Goal: Task Accomplishment & Management: Complete application form

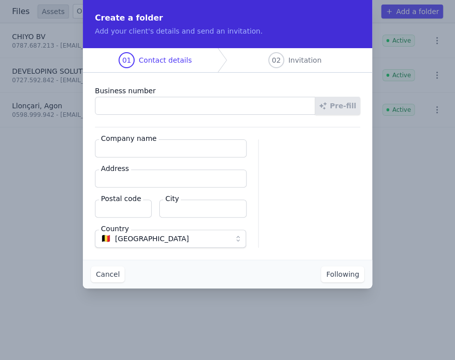
click at [130, 98] on input "Business number" at bounding box center [205, 106] width 220 height 18
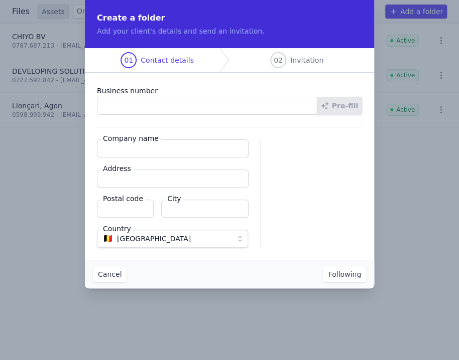
paste input "1020.133.954"
type input "1020.133.954"
click at [342, 104] on font "Pre-fill" at bounding box center [345, 106] width 26 height 8
type input "BILGIN BV"
type input "Boomsesteenweg 480/101"
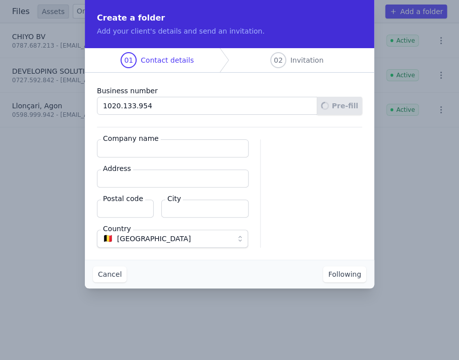
type input "2610"
type input "Antwerpen"
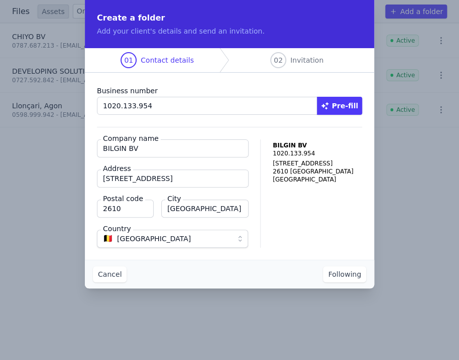
click at [345, 275] on font "Following" at bounding box center [344, 274] width 33 height 8
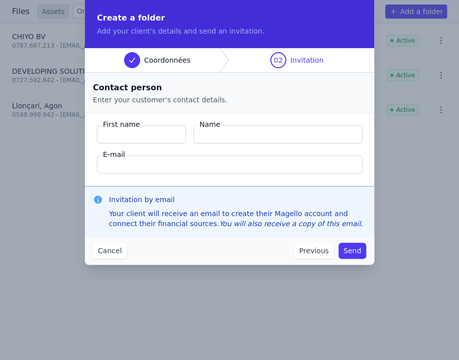
click at [153, 137] on input "First name" at bounding box center [141, 134] width 89 height 18
paste input "Bilgin"
type input "Bilgin"
click at [217, 137] on input "Name" at bounding box center [277, 134] width 169 height 18
paste input "Hasan"
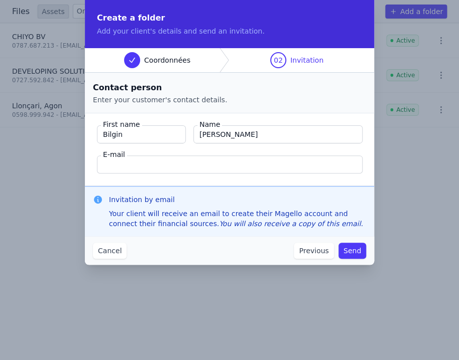
type input "Hasan"
click at [110, 169] on input "E-mail" at bounding box center [229, 165] width 265 height 18
click at [128, 171] on input "E-mail" at bounding box center [229, 165] width 265 height 18
paste input "hbilgin04@gmail.com"
type input "hbilgin04@gmail.com"
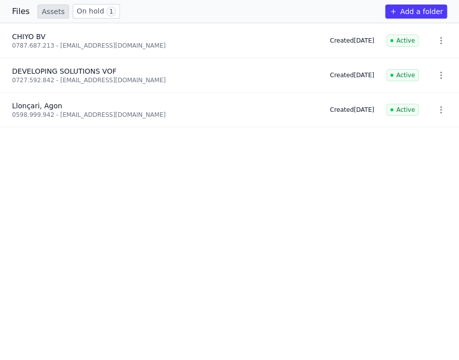
click at [85, 14] on font "On hold" at bounding box center [91, 11] width 28 height 8
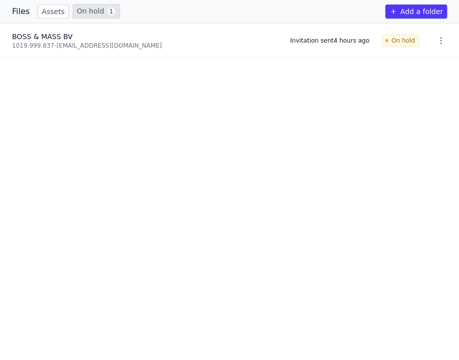
click at [79, 48] on font "bossandmassbv@hotmail.com" at bounding box center [108, 45] width 105 height 7
click at [40, 40] on font "BOSS & MASS BV" at bounding box center [42, 37] width 61 height 8
click at [88, 8] on font "On hold" at bounding box center [91, 11] width 28 height 8
click at [20, 12] on font "Files" at bounding box center [21, 12] width 18 height 10
click at [21, 10] on font "Files" at bounding box center [21, 12] width 18 height 10
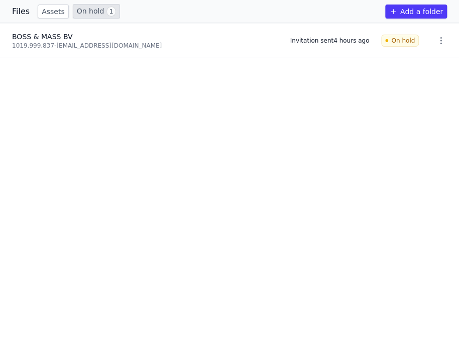
click at [16, 14] on font "Files" at bounding box center [21, 12] width 18 height 10
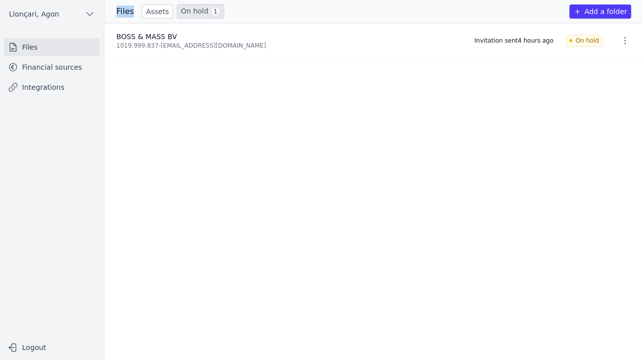
click at [98, 8] on button "Llonçari, Agon" at bounding box center [52, 14] width 96 height 16
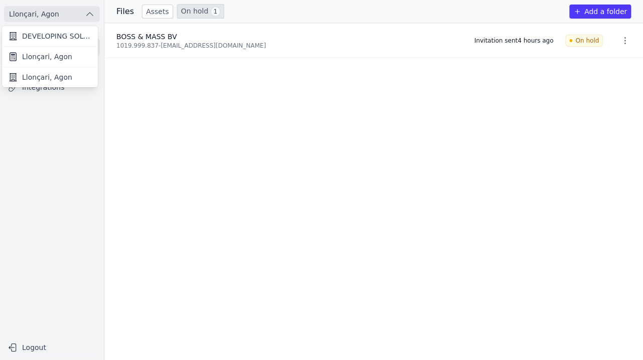
click at [91, 12] on div at bounding box center [321, 180] width 643 height 360
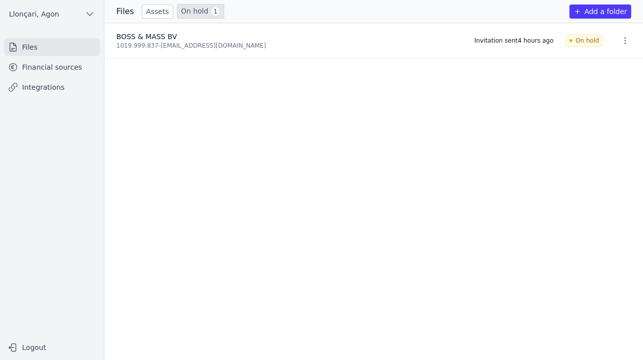
click at [91, 12] on icon "button" at bounding box center [90, 14] width 10 height 10
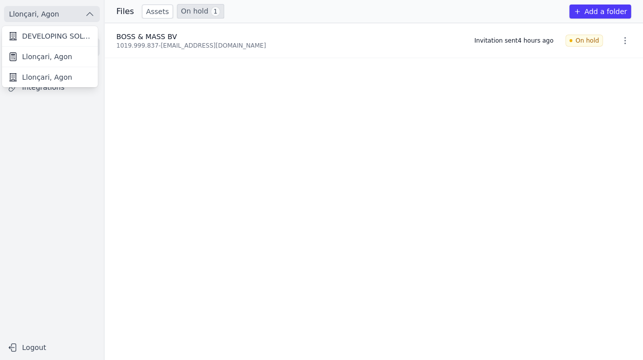
click at [30, 56] on font "Llonçari, Agon" at bounding box center [47, 57] width 50 height 8
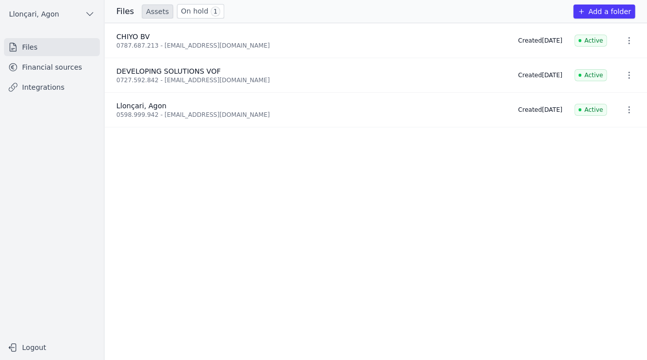
click at [27, 49] on font "Files" at bounding box center [30, 47] width 16 height 8
click at [198, 11] on font "On hold" at bounding box center [195, 11] width 28 height 8
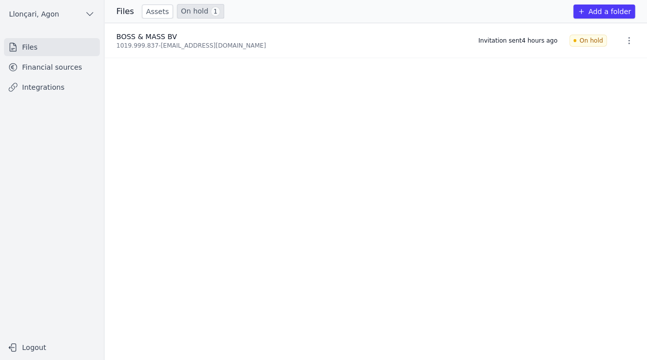
click at [26, 48] on font "Files" at bounding box center [30, 47] width 16 height 8
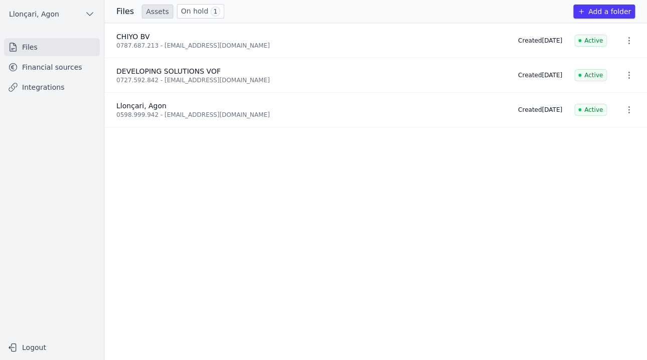
click at [539, 12] on font "Add a folder" at bounding box center [610, 12] width 43 height 8
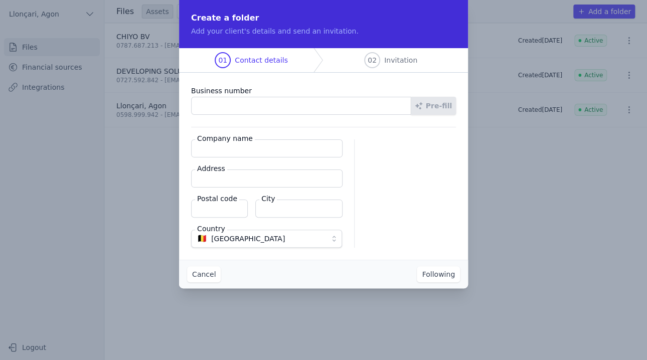
click at [205, 104] on input "Business number" at bounding box center [301, 106] width 220 height 18
paste input "1020.133.954"
type input "1020.133.954"
click at [399, 162] on div at bounding box center [411, 193] width 89 height 108
click at [431, 107] on font "Pre-fill" at bounding box center [439, 106] width 26 height 8
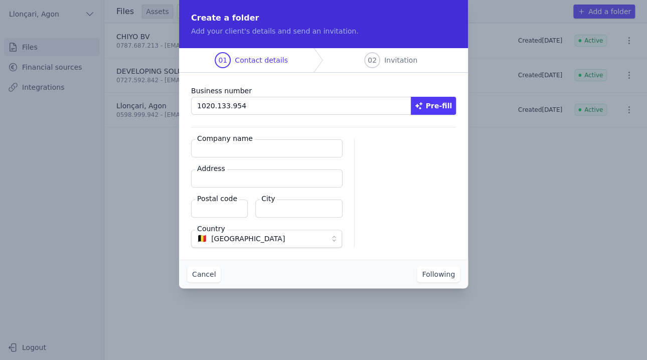
type input "BILGIN BV"
type input "Boomsesteenweg 480/101"
type input "2610"
type input "Antwerpen"
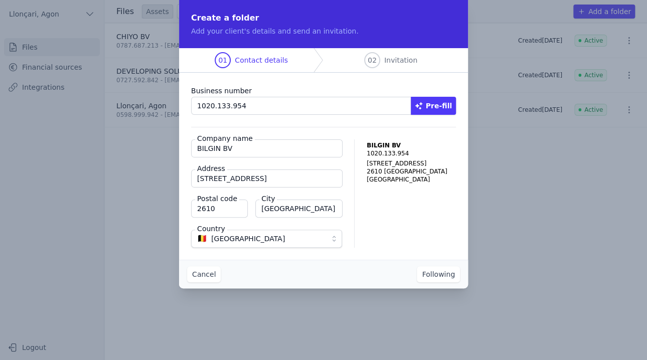
click at [440, 277] on font "Following" at bounding box center [438, 274] width 33 height 8
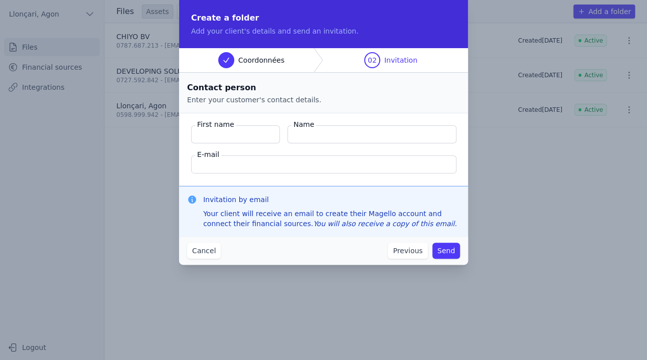
click at [207, 250] on font "Cancel" at bounding box center [204, 251] width 24 height 8
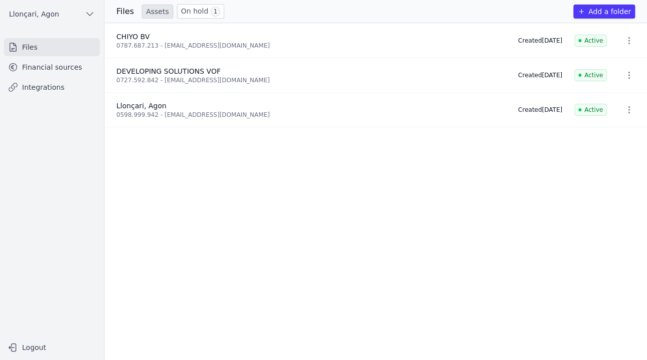
click at [30, 47] on font "Files" at bounding box center [30, 47] width 16 height 8
click at [125, 46] on font "0787.687.213 - [EMAIL_ADDRESS][DOMAIN_NAME]" at bounding box center [193, 45] width 154 height 7
click at [539, 13] on font "Add a folder" at bounding box center [610, 12] width 43 height 8
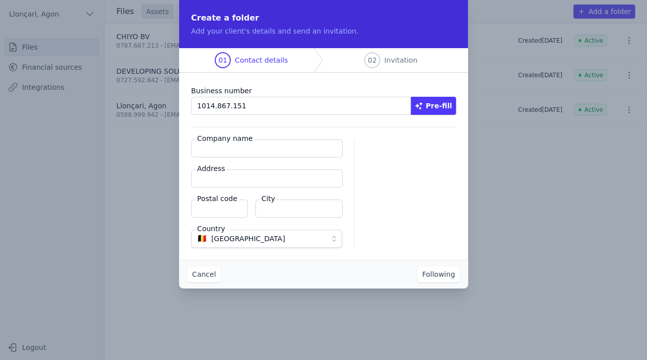
type input "1014.867.151"
click at [436, 110] on font "Pre-fill" at bounding box center [439, 106] width 26 height 10
type input "OPTIMA PARTNERS BV"
type input "Excelsiorlaan 31"
type input "1930"
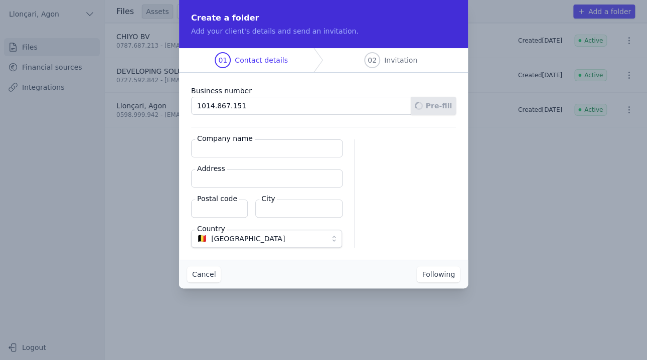
type input "Zaventem"
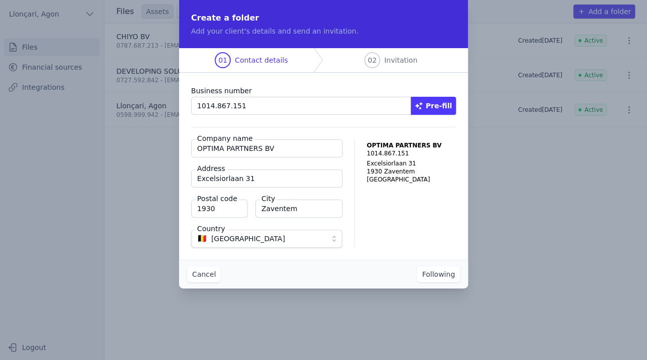
click at [447, 281] on button "Following" at bounding box center [438, 274] width 43 height 16
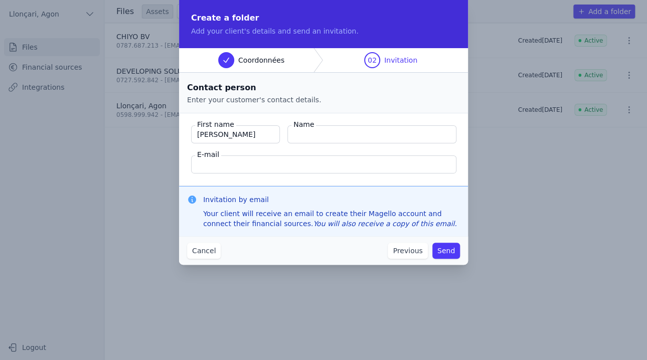
type input "Laci"
drag, startPoint x: 313, startPoint y: 138, endPoint x: 315, endPoint y: 145, distance: 7.2
click at [313, 138] on input "Name" at bounding box center [372, 134] width 169 height 18
type input "Dritan"
click at [215, 163] on input "E-mail" at bounding box center [323, 165] width 265 height 18
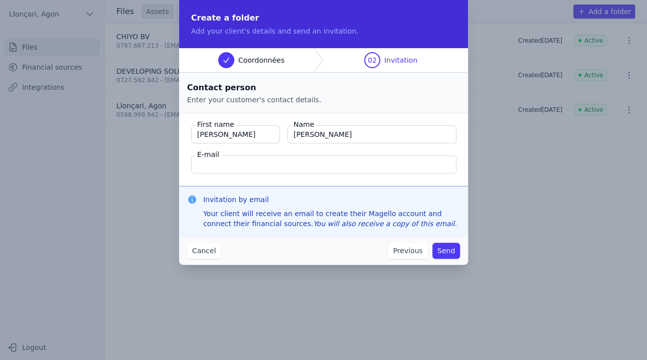
type input "@"
type input "dritan@optimapartners.be"
click at [453, 248] on font "Send" at bounding box center [447, 251] width 18 height 8
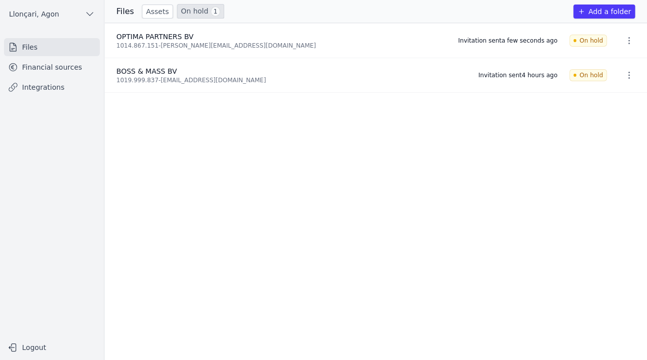
click at [539, 41] on icon "button" at bounding box center [629, 41] width 10 height 10
click at [446, 132] on div at bounding box center [323, 180] width 647 height 360
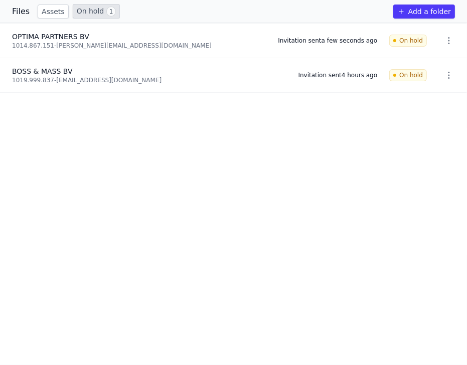
click at [14, 15] on font "Files" at bounding box center [21, 12] width 18 height 10
click at [23, 9] on font "Files" at bounding box center [21, 12] width 18 height 10
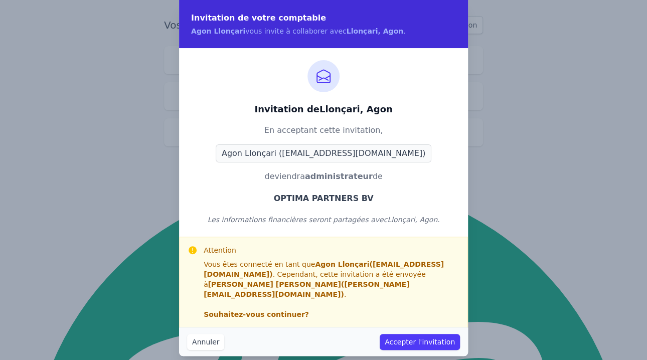
click at [421, 334] on button "Accepter l'invitation" at bounding box center [420, 342] width 80 height 16
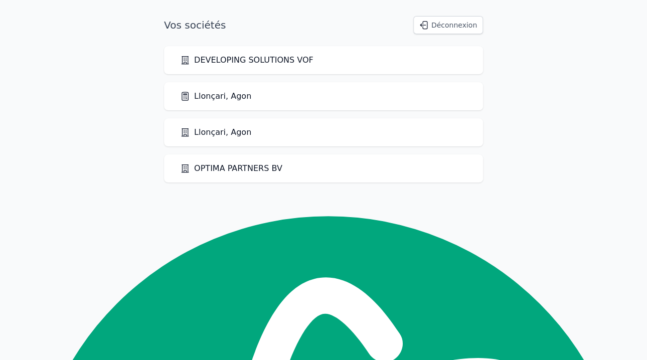
click at [222, 169] on link "OPTIMA PARTNERS BV" at bounding box center [231, 169] width 102 height 12
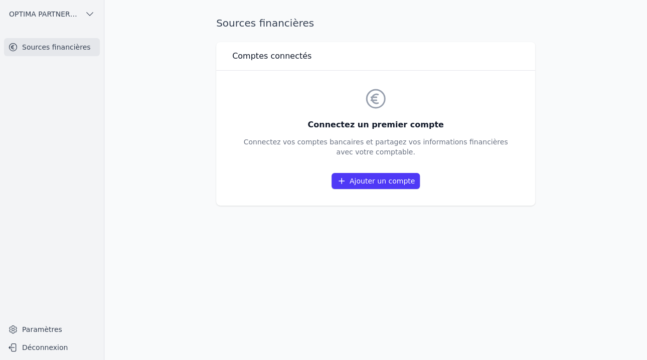
click at [587, 33] on main "Sources financières Comptes connectés Connectez un premier compte Connectez vos…" at bounding box center [323, 180] width 647 height 360
drag, startPoint x: 327, startPoint y: 169, endPoint x: 443, endPoint y: 182, distance: 116.7
type textarea "Ajouter un compte"
click at [443, 182] on div "Connectez un premier compte Connectez vos comptes bancaires et partagez vos inf…" at bounding box center [376, 138] width 264 height 103
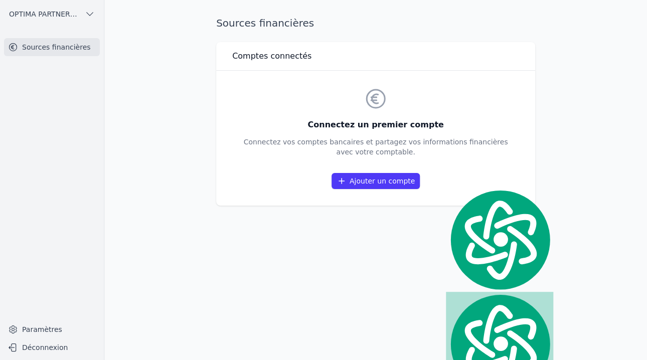
click at [436, 186] on div at bounding box center [436, 186] width 0 height 0
click at [494, 82] on div "Connectez un premier compte Connectez vos comptes bancaires et partagez vos inf…" at bounding box center [375, 138] width 287 height 119
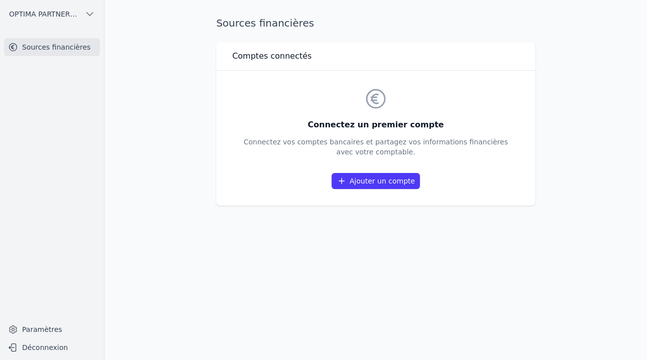
drag, startPoint x: 320, startPoint y: 125, endPoint x: 423, endPoint y: 157, distance: 107.6
click at [423, 157] on div "Connectez un premier compte Connectez vos comptes bancaires et partagez vos inf…" at bounding box center [376, 138] width 264 height 103
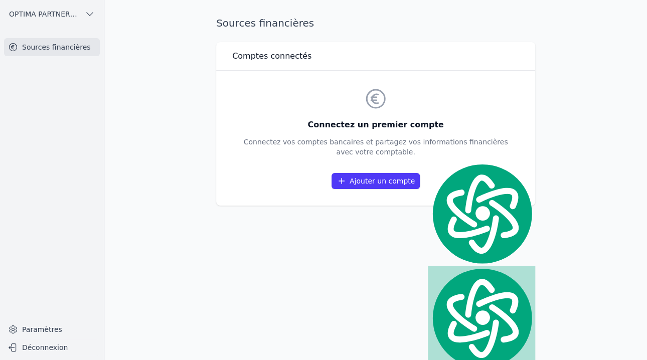
click at [416, 157] on div at bounding box center [416, 157] width 0 height 0
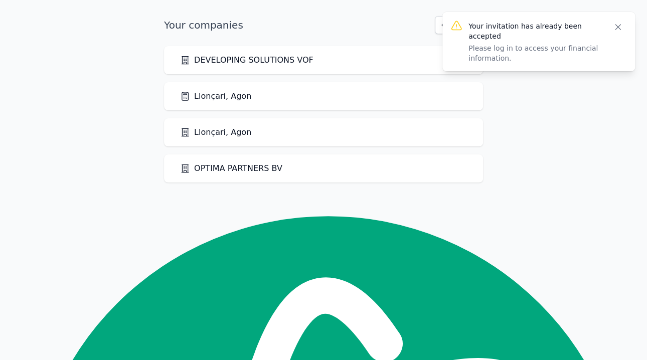
click at [531, 100] on body "Your invitation has already been accepted Please log in to access your financia…" at bounding box center [323, 99] width 647 height 167
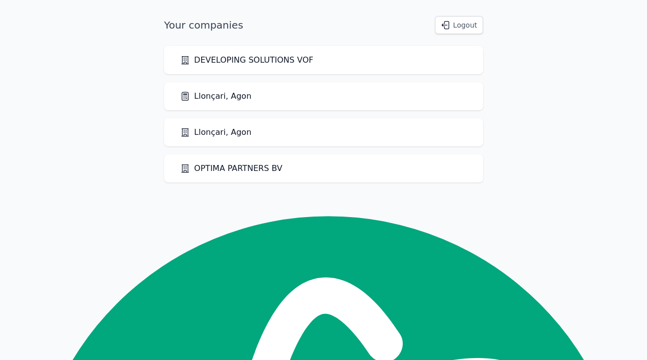
click at [217, 97] on font "Llonçari, Agon" at bounding box center [222, 96] width 57 height 10
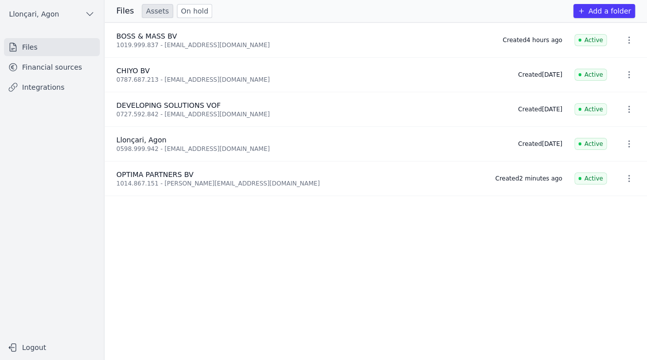
click at [627, 178] on icon "button" at bounding box center [629, 179] width 10 height 10
click at [514, 221] on div at bounding box center [323, 180] width 647 height 360
click at [181, 180] on font "1014.867.151 - dritan@optimapartners.be" at bounding box center [217, 183] width 203 height 7
click at [156, 181] on font "1014.867.151 - dritan@optimapartners.be" at bounding box center [217, 183] width 203 height 7
click at [149, 39] on font "BOSS & MASS BV" at bounding box center [146, 36] width 61 height 8
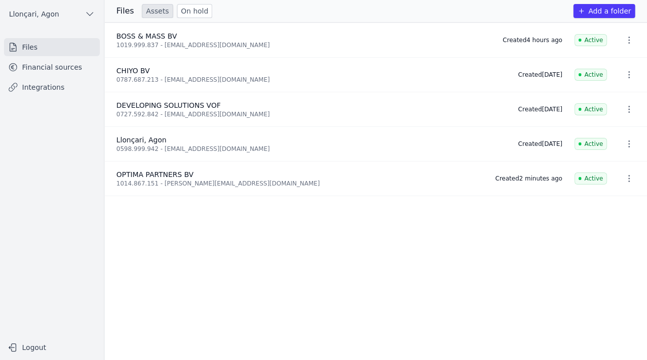
click at [27, 46] on font "Files" at bounding box center [30, 47] width 16 height 8
click at [604, 13] on font "Add a folder" at bounding box center [610, 11] width 43 height 8
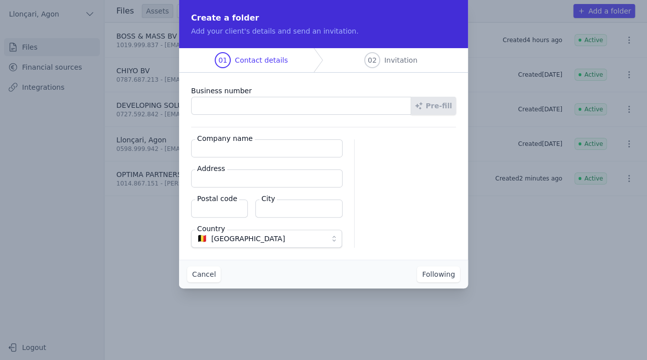
drag, startPoint x: 456, startPoint y: 176, endPoint x: 450, endPoint y: 175, distance: 5.7
click at [456, 176] on div at bounding box center [411, 193] width 89 height 108
click at [397, 150] on div at bounding box center [411, 193] width 89 height 108
click at [216, 108] on input "Business number" at bounding box center [301, 106] width 220 height 18
paste input "1012.117.695"
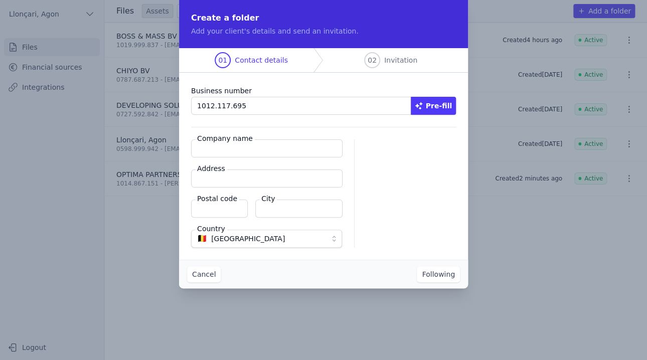
type input "1012.117.695"
click at [434, 106] on font "Pre-fill" at bounding box center [439, 106] width 26 height 8
type input "DE ELITE BV"
type input "Pelsveld 17"
type input "3583"
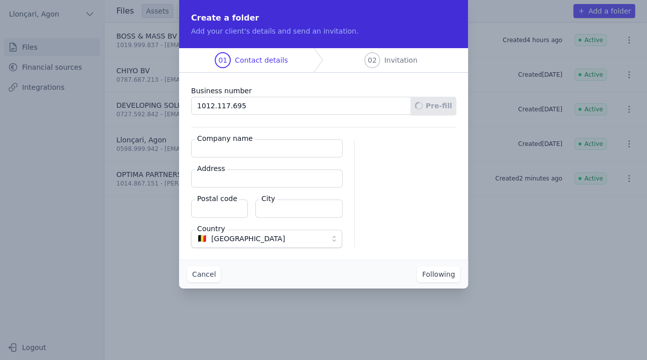
type input "Beringen"
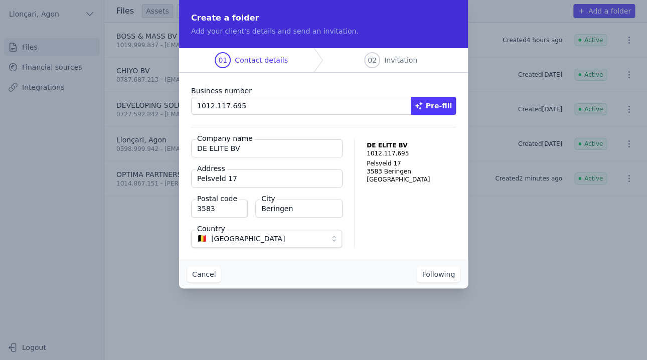
click at [440, 275] on font "Following" at bounding box center [438, 274] width 33 height 8
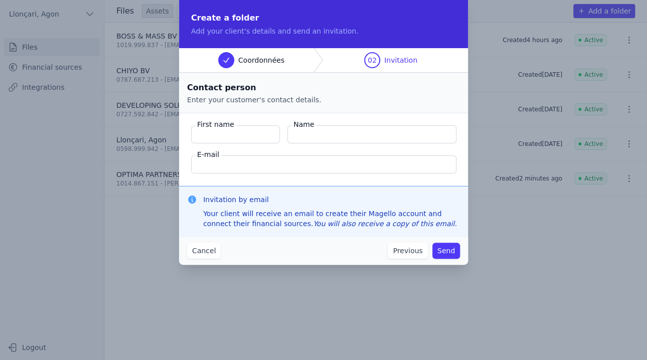
click at [223, 137] on input "First name" at bounding box center [235, 134] width 89 height 18
paste input "Saritas"
type input "Saritas"
click at [337, 129] on input "Name" at bounding box center [372, 134] width 169 height 18
click at [336, 132] on input "Name" at bounding box center [372, 134] width 169 height 18
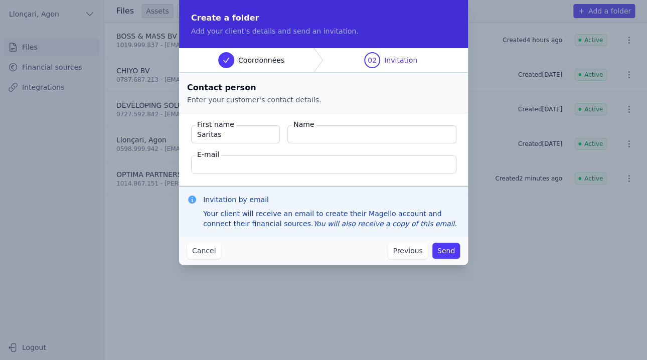
paste input "Samet"
type input "Samet"
click at [204, 167] on input "E-mail" at bounding box center [323, 165] width 265 height 18
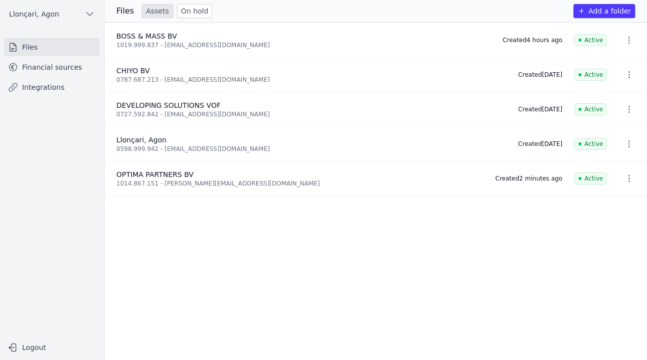
click at [27, 50] on font "Files" at bounding box center [30, 47] width 16 height 8
click at [603, 11] on font "Add a folder" at bounding box center [610, 11] width 43 height 8
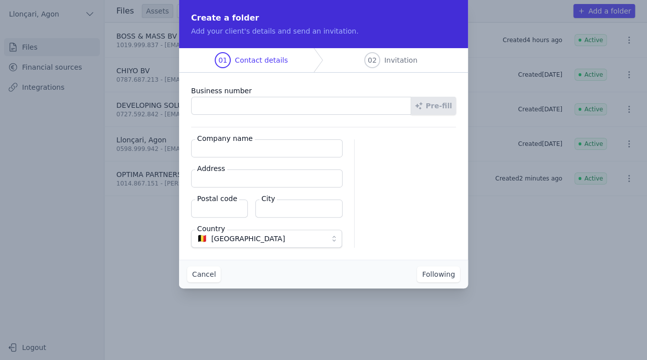
click at [233, 107] on input "Business number" at bounding box center [301, 106] width 220 height 18
paste input "text"
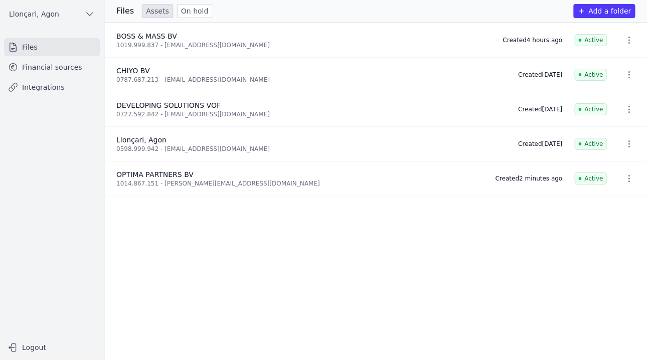
click at [606, 10] on font "Add a folder" at bounding box center [610, 11] width 43 height 8
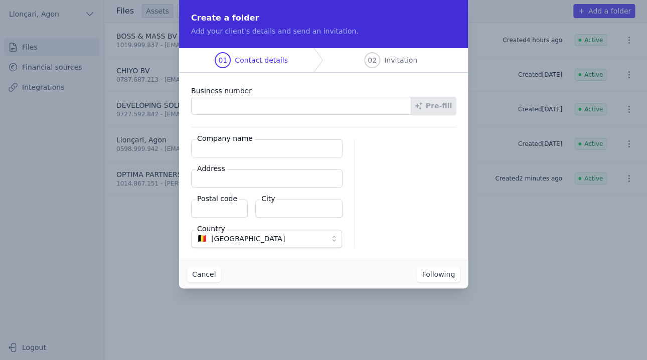
paste input "1012.117.695"
type input "1012.117.695"
click at [444, 109] on font "Pre-fill" at bounding box center [439, 106] width 26 height 8
type input "DE ELITE BV"
type input "Pelsveld 17"
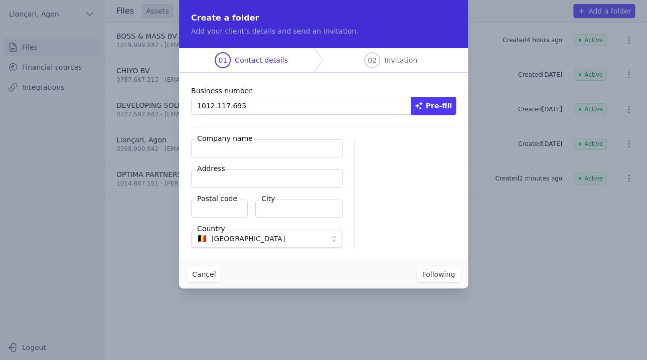
type input "3583"
type input "Beringen"
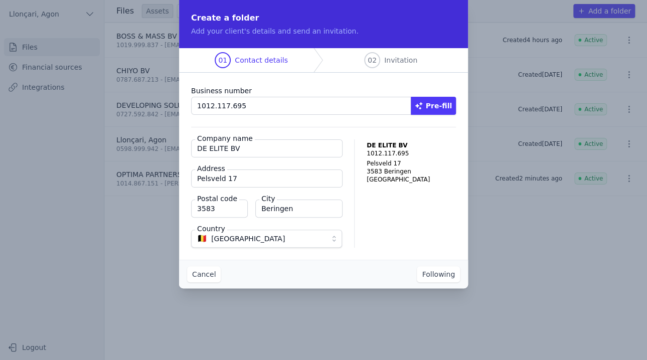
click at [449, 273] on font "Following" at bounding box center [438, 274] width 33 height 8
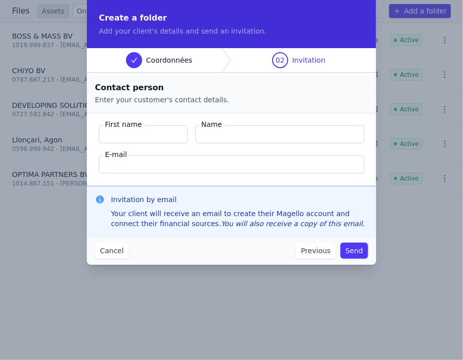
click at [136, 135] on input "First name" at bounding box center [143, 134] width 89 height 18
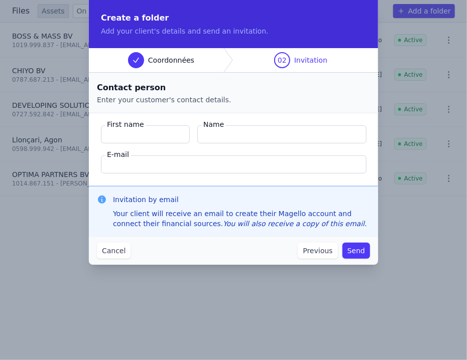
paste input "Saritas"
type input "Saritas"
drag, startPoint x: 205, startPoint y: 131, endPoint x: 216, endPoint y: 138, distance: 12.7
click at [206, 131] on input "Name" at bounding box center [281, 134] width 169 height 18
paste input "Samet"
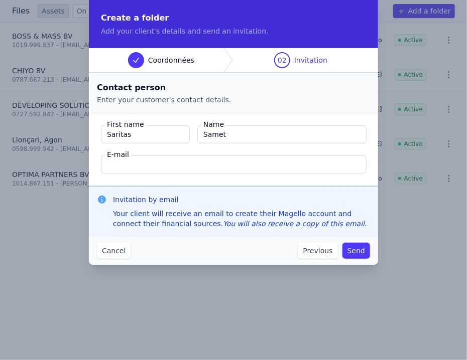
type input "Samet"
click at [145, 167] on input "E-mail" at bounding box center [233, 165] width 265 height 18
paste input "deelitebe@gmail.com"
type input "deelitebe@gmail.com"
click at [357, 250] on font "Send" at bounding box center [356, 251] width 18 height 8
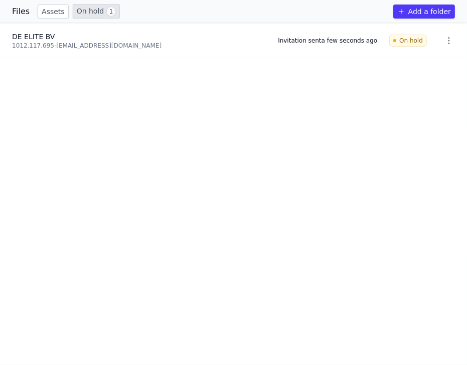
click at [14, 11] on font "Files" at bounding box center [21, 12] width 18 height 10
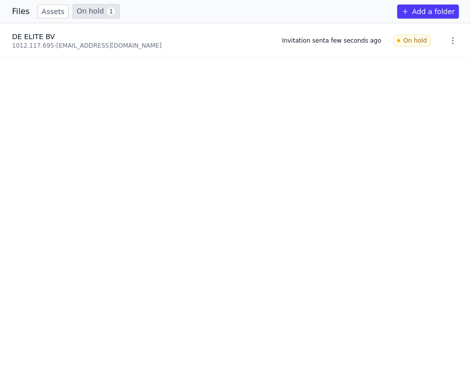
click at [19, 14] on font "Files" at bounding box center [21, 12] width 18 height 10
click at [23, 12] on font "Files" at bounding box center [21, 12] width 18 height 10
click at [18, 14] on font "Files" at bounding box center [21, 12] width 18 height 10
click at [24, 40] on font "DE ELITE BV" at bounding box center [33, 37] width 43 height 8
click at [80, 13] on font "On hold" at bounding box center [91, 11] width 28 height 8
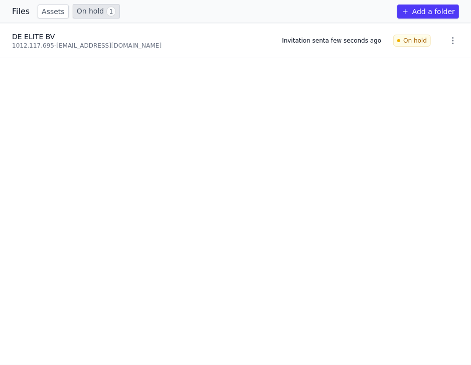
click at [22, 10] on font "Files" at bounding box center [21, 12] width 18 height 10
click at [56, 13] on font "Assets" at bounding box center [53, 12] width 23 height 8
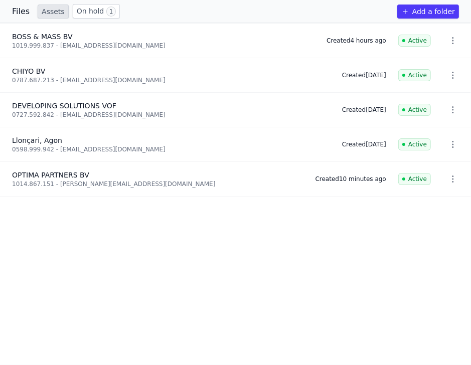
click at [20, 12] on font "Files" at bounding box center [21, 12] width 18 height 10
type textarea "Files"
click at [20, 12] on font "Files" at bounding box center [21, 12] width 18 height 10
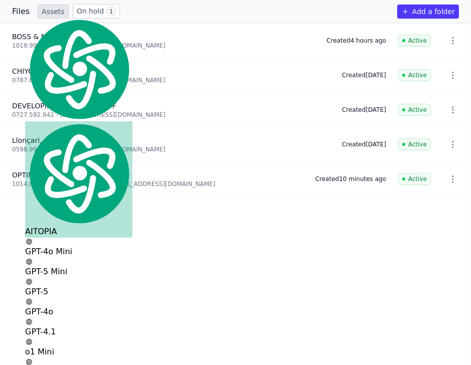
click at [160, 255] on ul "BOSS & MASS BV 1019.999.837 - bossandmassbv@hotmail.com Created 4 hours ago Act…" at bounding box center [235, 194] width 471 height 342
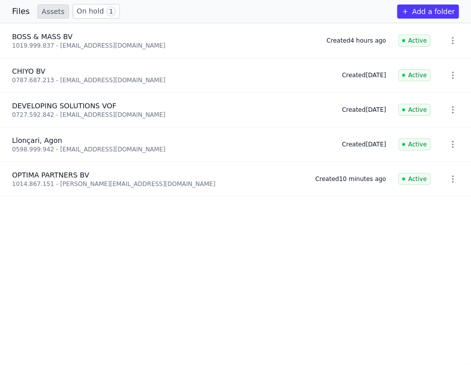
click at [430, 13] on font "Add a folder" at bounding box center [433, 12] width 43 height 8
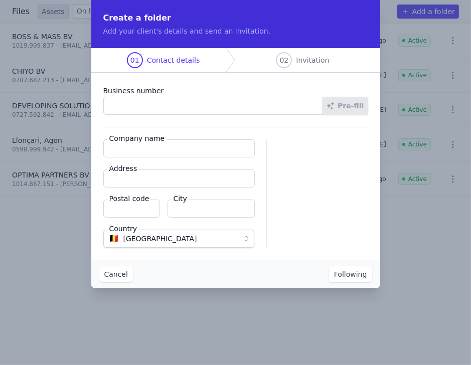
click at [116, 106] on input "Business number" at bounding box center [213, 106] width 220 height 18
paste input "0845.144.667"
type input "0845.144.667"
click at [350, 105] on font "Pre-fill" at bounding box center [351, 106] width 26 height 8
type input "EUROCONST BV"
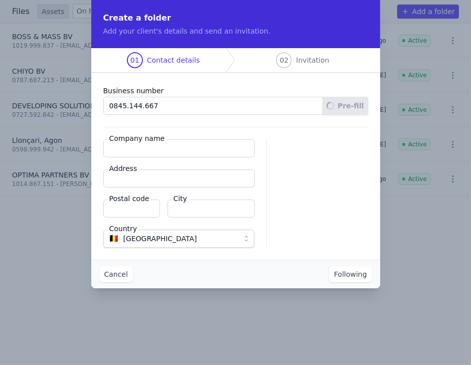
type input "Wijnheuvelenstraat 216"
type input "1030"
type input "Schaarbeek"
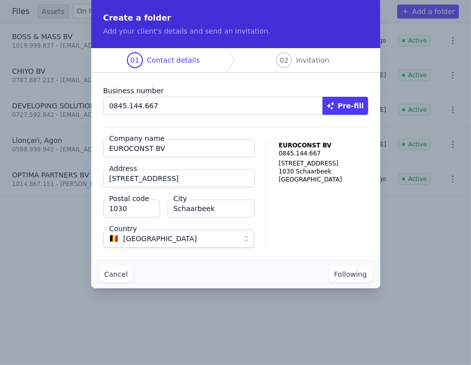
click at [351, 270] on font "Following" at bounding box center [350, 274] width 33 height 8
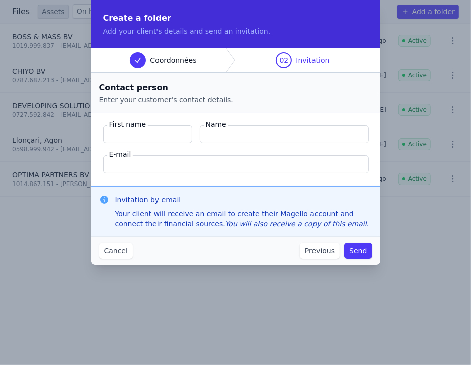
click at [109, 135] on input "First name" at bounding box center [147, 134] width 89 height 18
paste input "Urkan"
type input "Urkan"
click at [227, 136] on input "Name" at bounding box center [284, 134] width 169 height 18
paste input "Yakup"
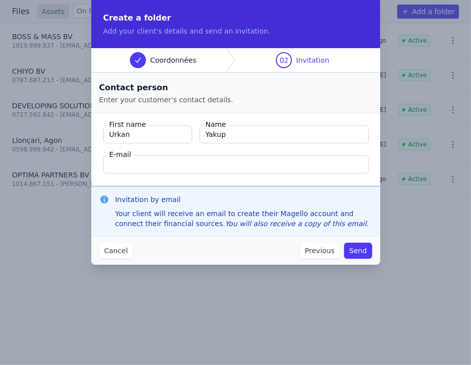
type input "Yakup"
click at [131, 166] on input "E-mail" at bounding box center [235, 165] width 265 height 18
paste input "atidoor2023@gmail.com"
type input "atidoor2023@gmail.com"
click at [159, 248] on div "Cancel Previous Send" at bounding box center [235, 250] width 289 height 29
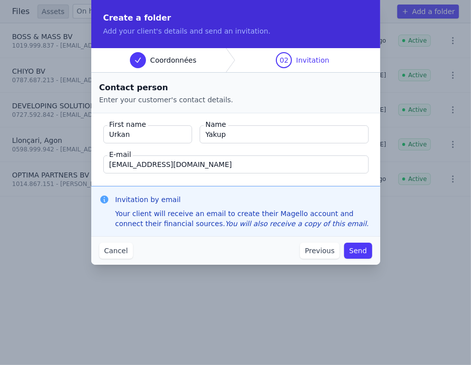
click at [360, 251] on font "Send" at bounding box center [358, 251] width 18 height 8
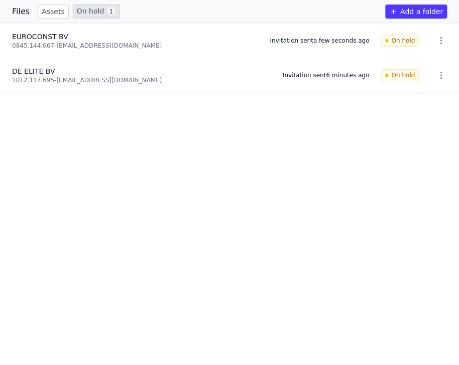
click at [16, 11] on font "Files" at bounding box center [21, 12] width 18 height 10
click at [23, 11] on font "Files" at bounding box center [21, 12] width 18 height 10
click at [90, 10] on font "On hold" at bounding box center [91, 11] width 28 height 8
click at [418, 8] on font "Add a folder" at bounding box center [425, 12] width 43 height 8
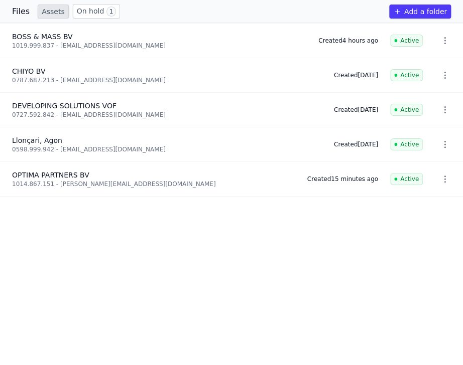
click at [19, 14] on font "Files" at bounding box center [21, 12] width 18 height 10
click at [22, 8] on font "Files" at bounding box center [21, 12] width 18 height 10
click at [50, 9] on font "Assets" at bounding box center [53, 12] width 23 height 8
click at [15, 7] on font "Files" at bounding box center [21, 12] width 18 height 10
drag, startPoint x: 420, startPoint y: 11, endPoint x: 466, endPoint y: 35, distance: 51.6
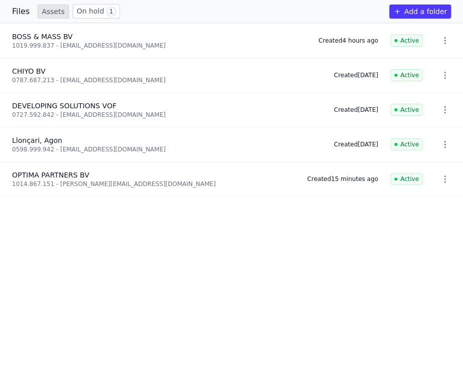
click at [425, 11] on font "Add a folder" at bounding box center [425, 12] width 43 height 8
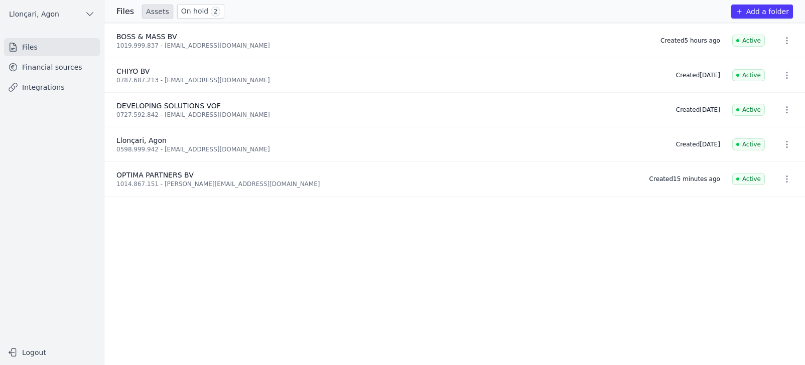
click at [24, 47] on font "Files" at bounding box center [30, 47] width 16 height 8
click at [37, 66] on font "Financial sources" at bounding box center [52, 67] width 60 height 8
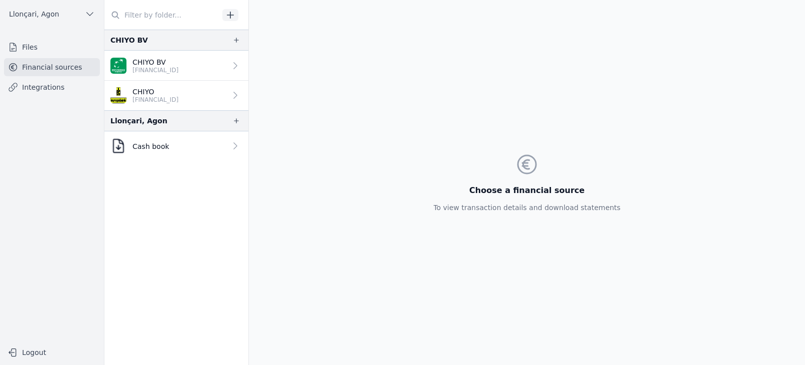
click at [35, 90] on font "Integrations" at bounding box center [43, 87] width 42 height 8
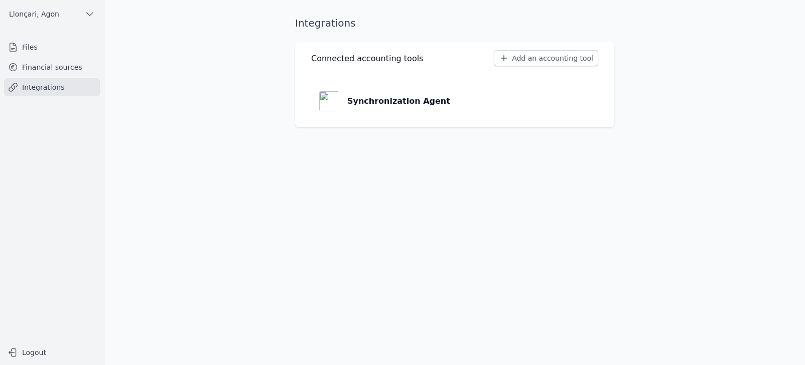
click at [33, 52] on font "Files" at bounding box center [30, 47] width 16 height 10
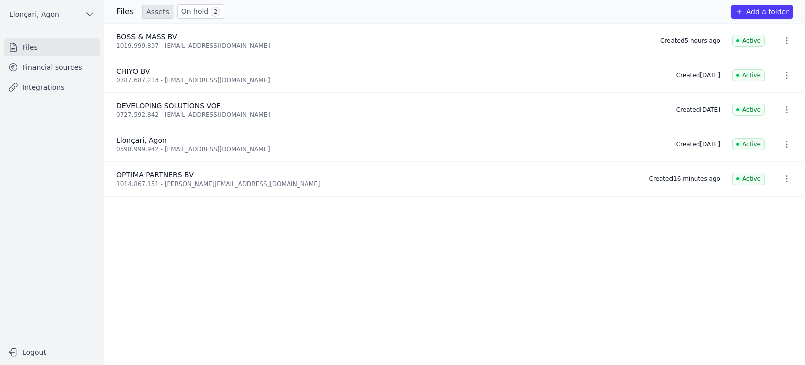
click at [199, 13] on font "On hold" at bounding box center [195, 11] width 28 height 8
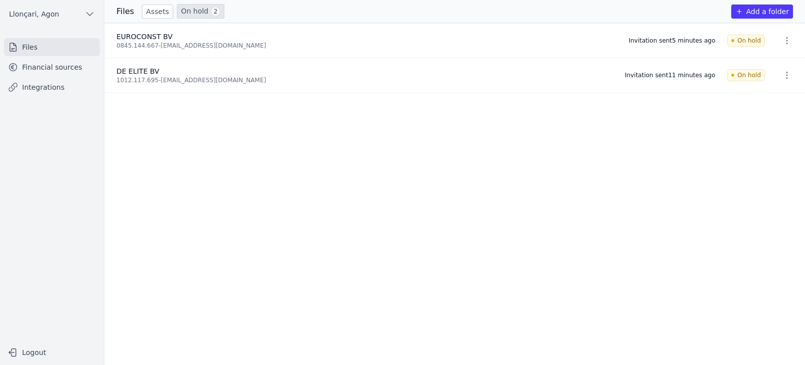
click at [29, 49] on font "Files" at bounding box center [30, 47] width 16 height 8
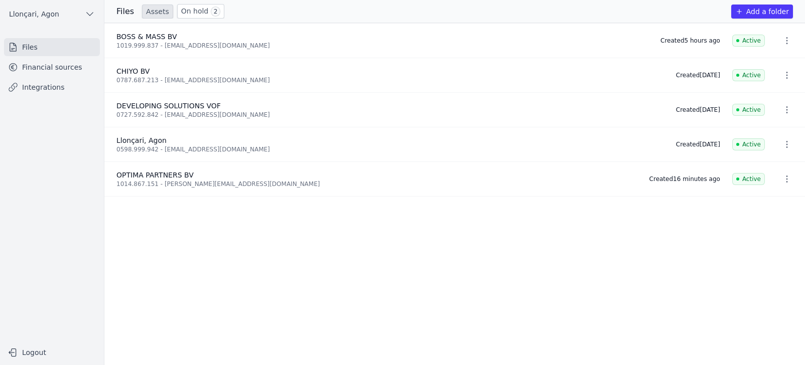
click at [776, 8] on font "Add a folder" at bounding box center [767, 12] width 43 height 8
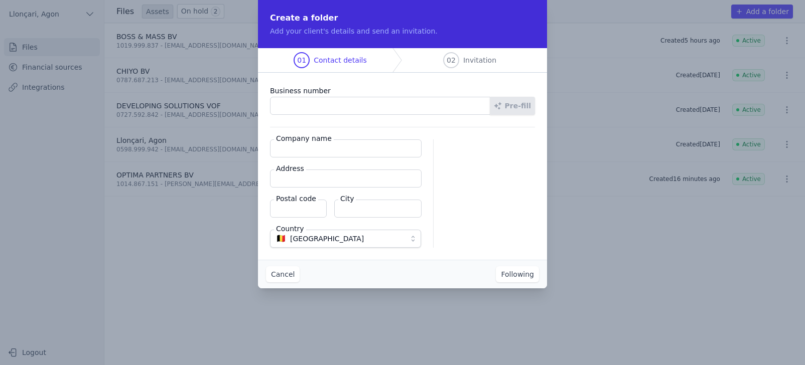
click at [447, 162] on div at bounding box center [490, 193] width 89 height 108
click at [303, 108] on input "Business number" at bounding box center [380, 106] width 220 height 18
paste input "0828.220.147"
type input "0828.220.147"
click at [515, 104] on font "Pre-fill" at bounding box center [518, 106] width 26 height 8
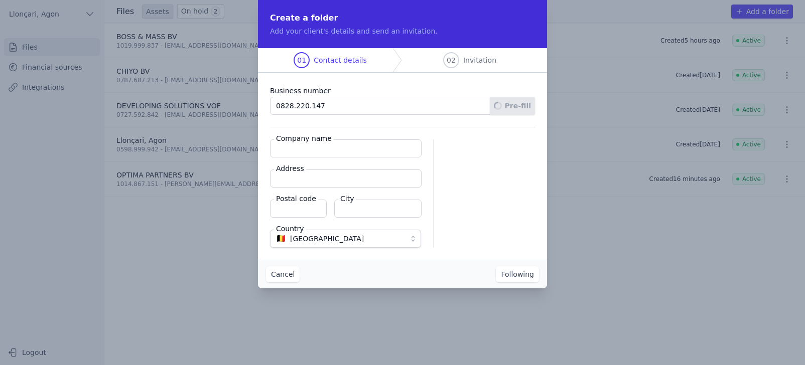
type input "EZGI BV"
type input "Theofiel Reynlaan 56"
type input "2640"
type input "Mortsel"
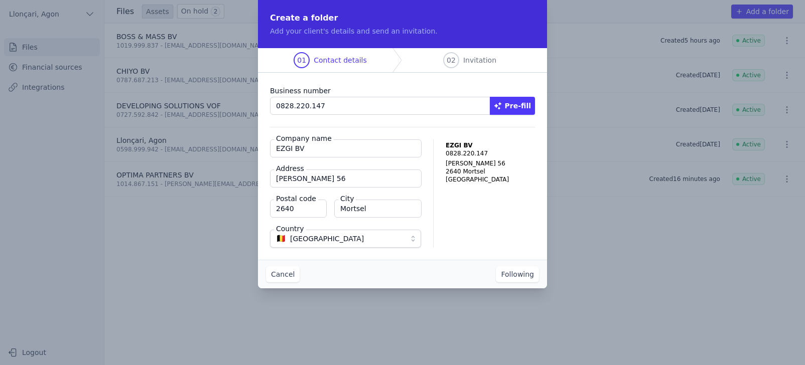
click at [520, 272] on font "Following" at bounding box center [517, 274] width 33 height 8
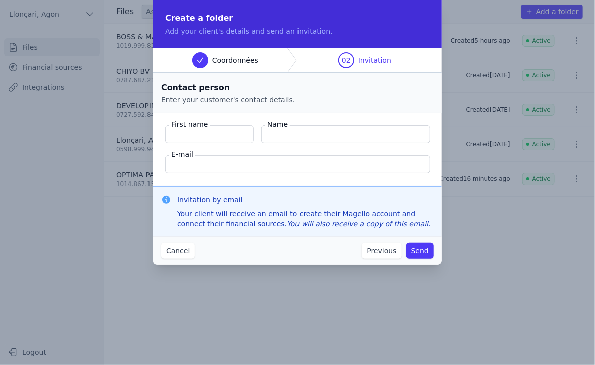
click at [187, 139] on input "First name" at bounding box center [209, 134] width 89 height 18
paste input "Bulduk"
type input "Bulduk"
click at [281, 134] on input "Name" at bounding box center [347, 134] width 169 height 18
click at [281, 139] on input "Name" at bounding box center [347, 134] width 169 height 18
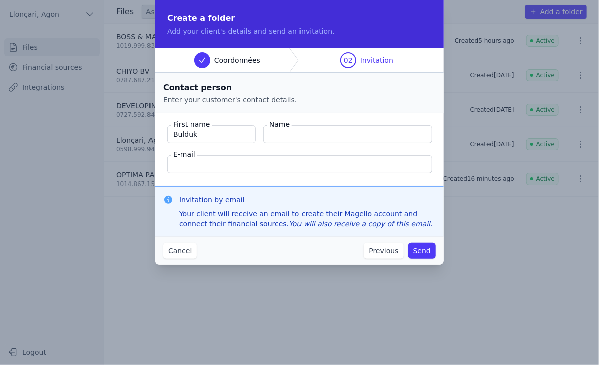
paste input "Serdar"
type input "Serdar"
click at [391, 165] on input "E-mail" at bounding box center [299, 165] width 265 height 18
paste input "serdar_bulduk@hotmail.com"
type input "serdar_bulduk@hotmail.com"
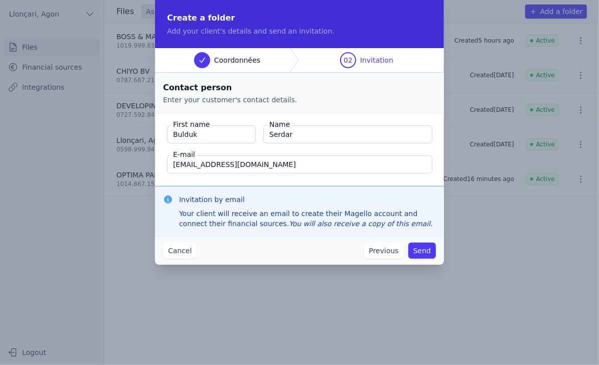
click at [309, 256] on div "Cancel Previous Send" at bounding box center [299, 250] width 289 height 29
click at [422, 252] on font "Send" at bounding box center [422, 251] width 18 height 8
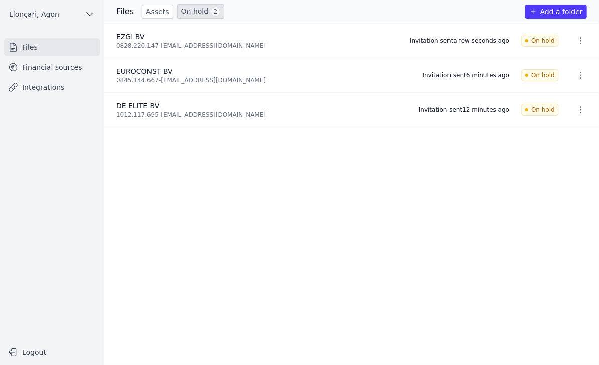
click at [27, 48] on font "Files" at bounding box center [30, 47] width 16 height 8
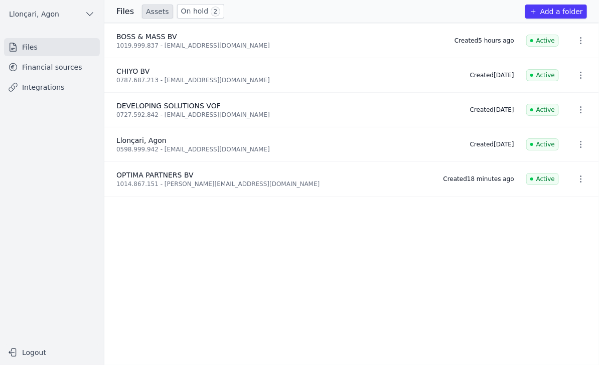
click at [195, 12] on font "On hold" at bounding box center [195, 11] width 28 height 8
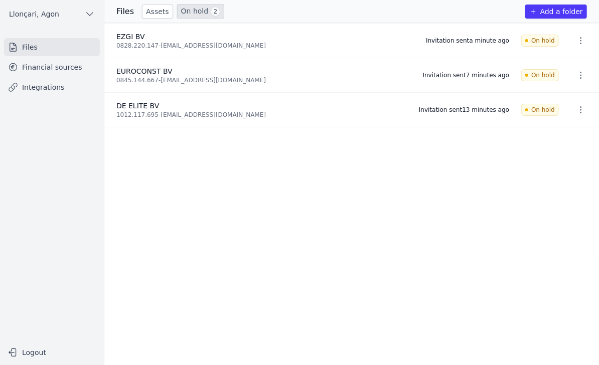
click at [396, 46] on div "0828.220.147 - serdar_bulduk@hotmail.com" at bounding box center [265, 46] width 298 height 8
click at [24, 47] on font "Files" at bounding box center [30, 47] width 16 height 8
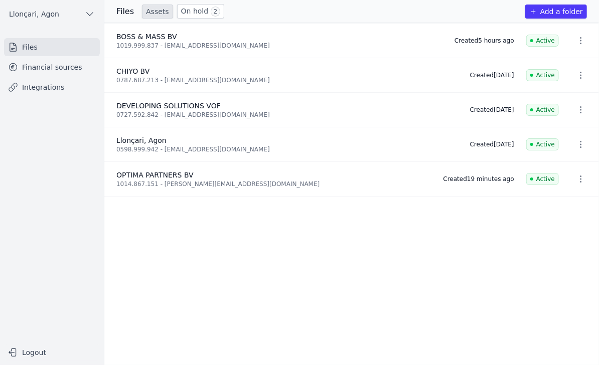
click at [562, 11] on font "Add a folder" at bounding box center [561, 12] width 43 height 8
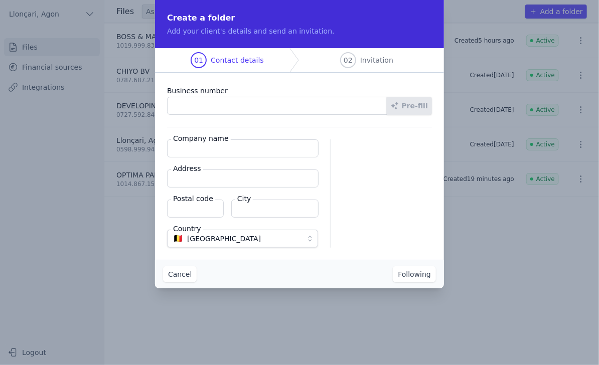
paste input "0805.986.361"
type input "0805.986.361"
click at [417, 103] on font "Pre-fill" at bounding box center [415, 106] width 26 height 8
type input "FOODWONDERS BV"
type input "Erwtenstraat 14"
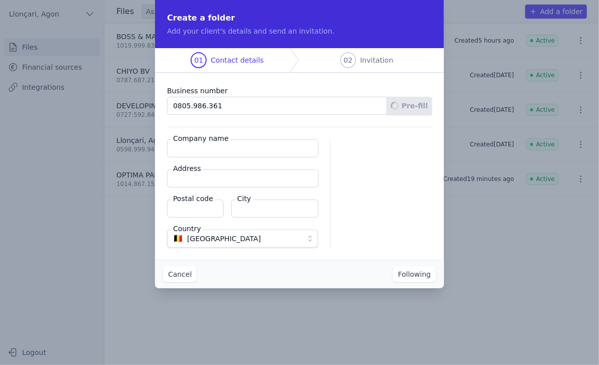
type input "2060"
type input "[GEOGRAPHIC_DATA]"
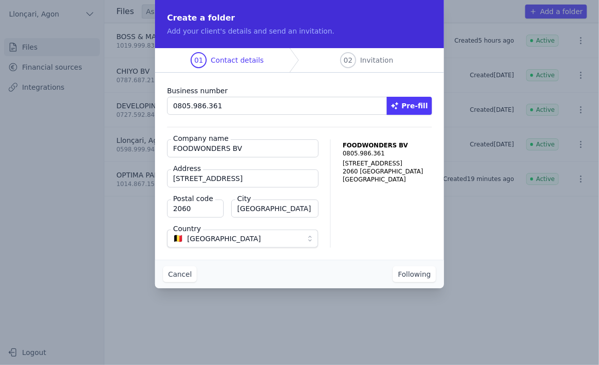
click at [413, 279] on button "Following" at bounding box center [414, 274] width 43 height 16
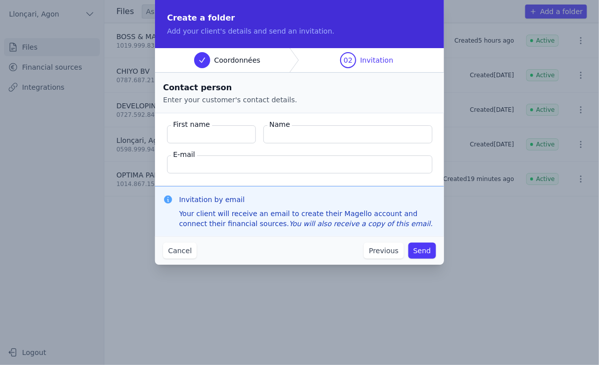
click at [185, 135] on input "First name" at bounding box center [211, 134] width 89 height 18
paste input "Güler"
type input "Güler"
click at [325, 134] on input "Name" at bounding box center [347, 134] width 169 height 18
paste input "Aytaç"
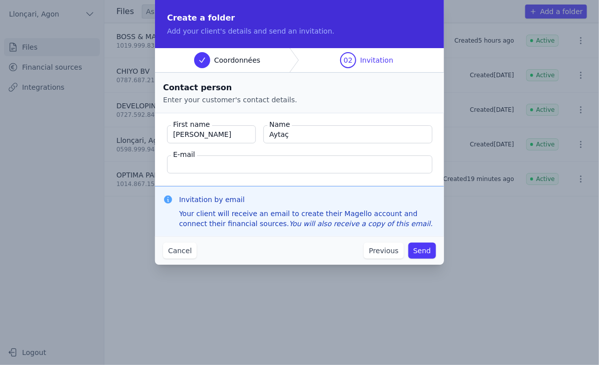
type input "Aytaç"
click at [404, 165] on input "E-mail" at bounding box center [299, 165] width 265 height 18
paste input "foodwonders1@outlook.com"
type input "foodwonders1@outlook.com"
click at [432, 251] on button "Send" at bounding box center [422, 251] width 28 height 16
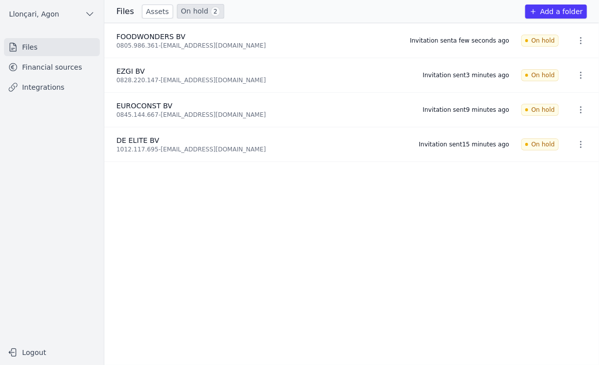
drag, startPoint x: 566, startPoint y: 247, endPoint x: 495, endPoint y: 262, distance: 72.4
click at [566, 247] on ul "FOODWONDERS BV 0805.986.361 - foodwonders1@outlook.com Invitation sent a few se…" at bounding box center [351, 194] width 495 height 342
click at [26, 47] on font "Files" at bounding box center [30, 47] width 16 height 8
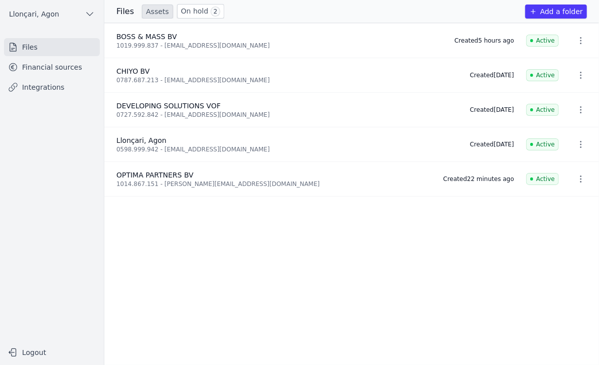
click at [186, 12] on font "On hold" at bounding box center [195, 11] width 28 height 8
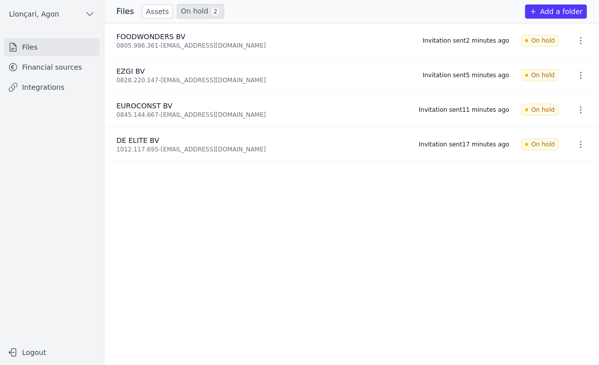
click at [28, 50] on font "Files" at bounding box center [30, 47] width 16 height 8
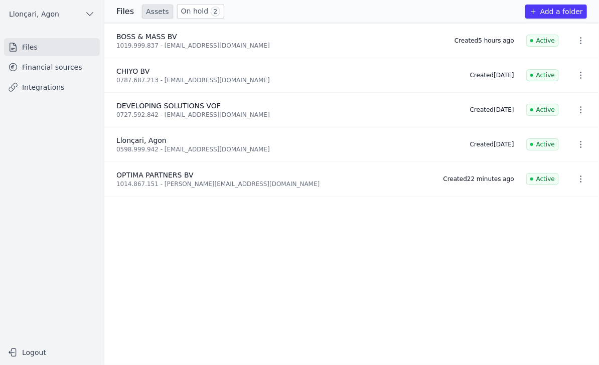
click at [542, 15] on button "Add a folder" at bounding box center [556, 12] width 62 height 14
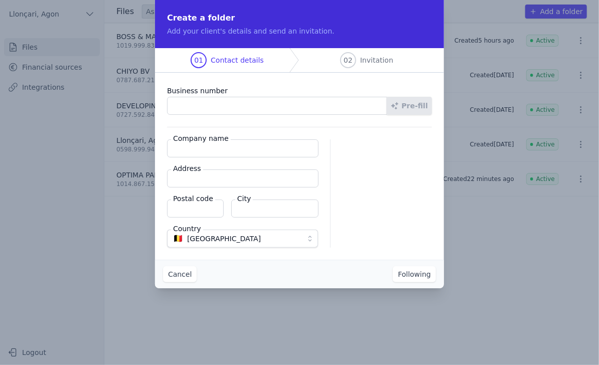
click at [187, 110] on input "Business number" at bounding box center [277, 106] width 220 height 18
paste input "0802.720.827"
type input "0802.720.827"
click at [415, 106] on font "Pre-fill" at bounding box center [415, 106] width 26 height 8
type input "IN SANTA BV"
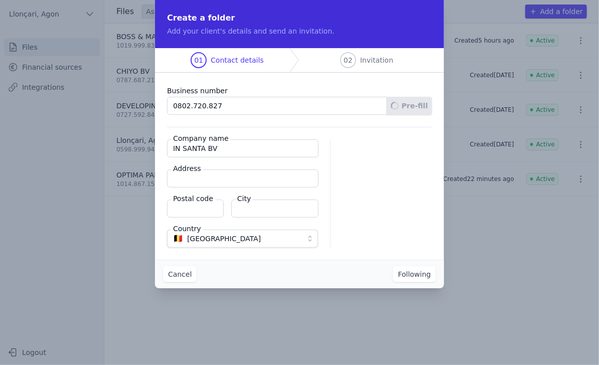
type input "Lostraat 14/3A"
type input "9880"
type input "Aalter"
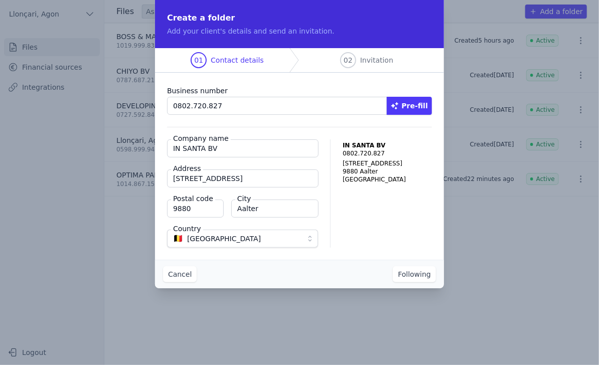
click at [421, 272] on font "Following" at bounding box center [414, 274] width 33 height 8
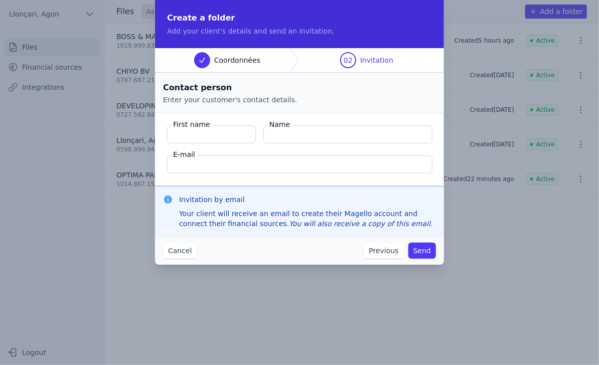
drag, startPoint x: 189, startPoint y: 143, endPoint x: 189, endPoint y: 134, distance: 8.5
click at [189, 143] on fieldset "First name Name E-mail" at bounding box center [299, 149] width 289 height 73
click at [190, 132] on input "First name" at bounding box center [211, 134] width 89 height 18
paste input "Sari"
type input "Sari"
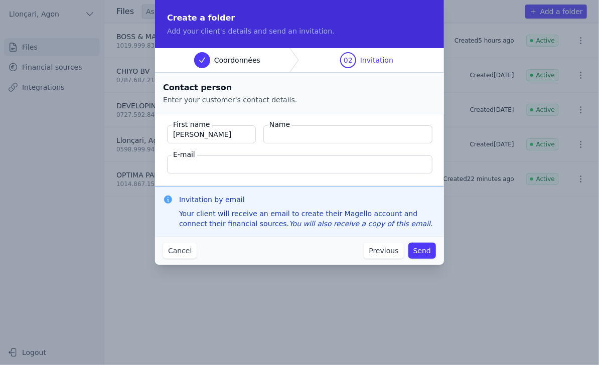
click at [297, 136] on input "Name" at bounding box center [347, 134] width 169 height 18
paste input "Ihsan"
type input "Ihsan"
click at [179, 170] on input "E-mail" at bounding box center [299, 165] width 265 height 18
click at [394, 171] on input "E-mail" at bounding box center [299, 165] width 265 height 18
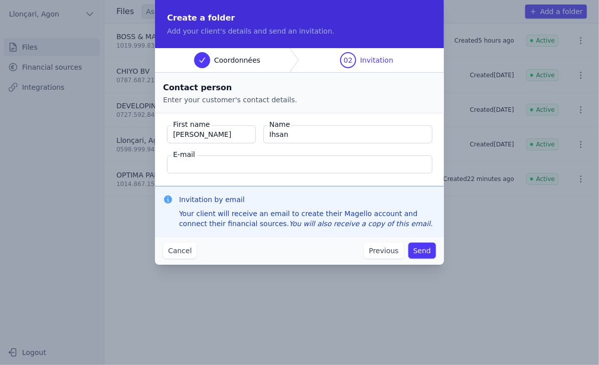
paste input "ihsan_2855@hotmail.com"
type input "ihsan_2855@hotmail.com"
click at [223, 253] on div "Cancel Previous Send" at bounding box center [299, 250] width 289 height 29
click at [428, 250] on font "Send" at bounding box center [422, 251] width 18 height 8
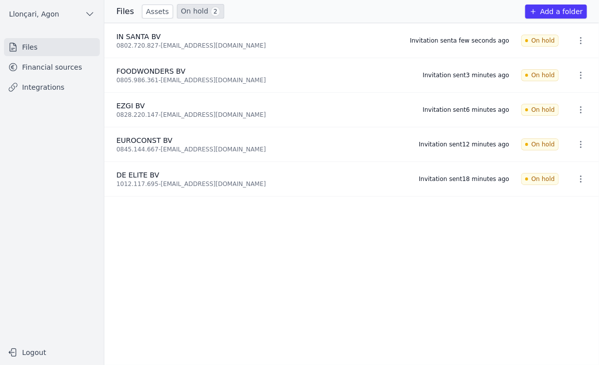
click at [28, 46] on font "Files" at bounding box center [30, 47] width 16 height 8
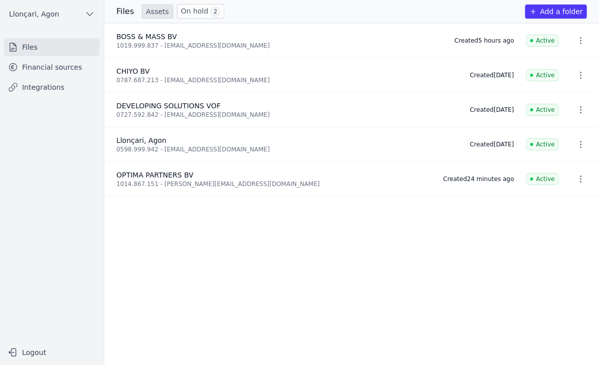
click at [30, 46] on font "Files" at bounding box center [30, 47] width 16 height 8
click at [181, 12] on font "On hold" at bounding box center [195, 11] width 28 height 8
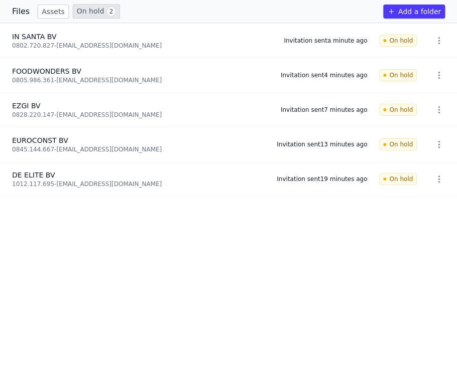
click at [77, 11] on font "On hold" at bounding box center [91, 11] width 28 height 8
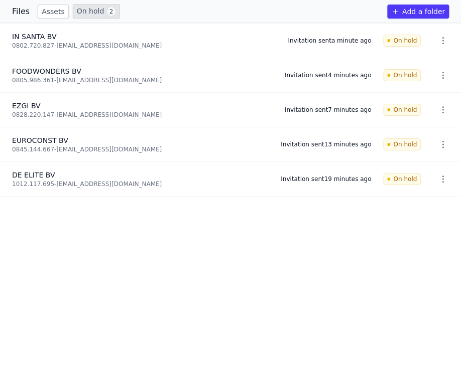
click at [81, 10] on font "On hold" at bounding box center [91, 11] width 28 height 8
click at [19, 15] on font "Files" at bounding box center [21, 12] width 18 height 10
click at [49, 12] on font "Assets" at bounding box center [53, 12] width 23 height 8
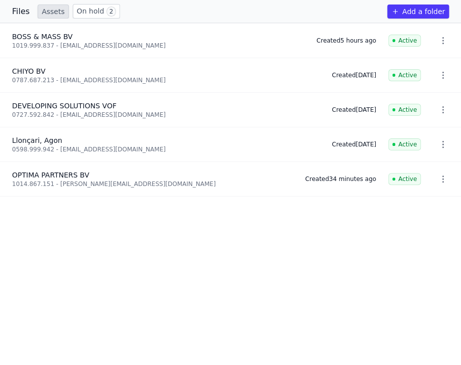
click at [19, 10] on font "Files" at bounding box center [21, 12] width 18 height 10
click at [19, 11] on font "Files" at bounding box center [21, 12] width 18 height 10
click at [417, 16] on font "Add a folder" at bounding box center [423, 12] width 43 height 10
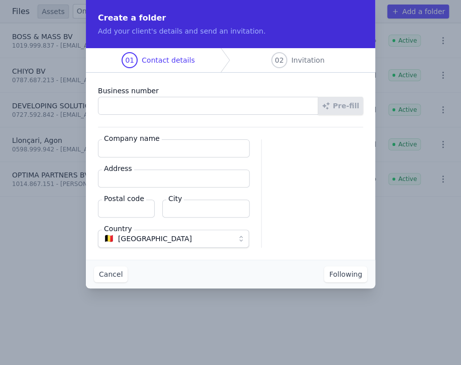
paste input "1012.342.082"
type input "1012.342.082"
click at [350, 108] on font "Pre-fill" at bounding box center [346, 106] width 26 height 8
type input "MARDINIA GBMSV BV"
type input "Mandellaan 123"
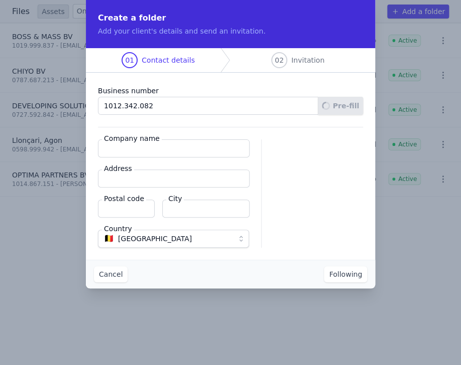
type input "8800"
type input "Roeselare"
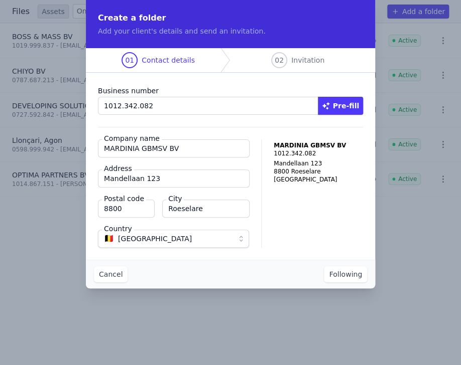
click at [339, 276] on font "Following" at bounding box center [345, 274] width 33 height 8
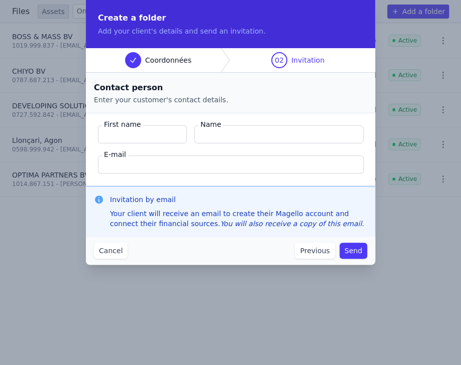
click at [138, 138] on input "First name" at bounding box center [142, 134] width 89 height 18
paste input "Emol"
type input "Emol"
click at [221, 138] on input "Name" at bounding box center [278, 134] width 169 height 18
paste input "Recep"
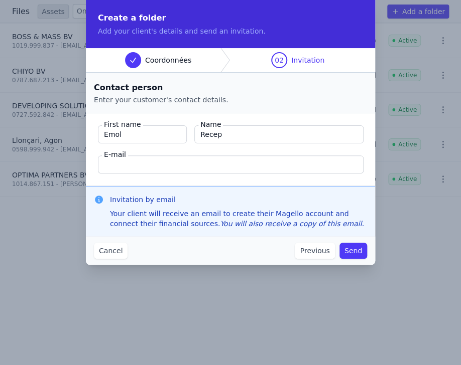
type input "Recep"
click at [113, 164] on input "E-mail" at bounding box center [230, 165] width 265 height 18
paste input "mardiniagbmsv@gmail.com"
type input "mardiniagbmsv@gmail.com"
click at [353, 250] on font "Send" at bounding box center [353, 251] width 18 height 8
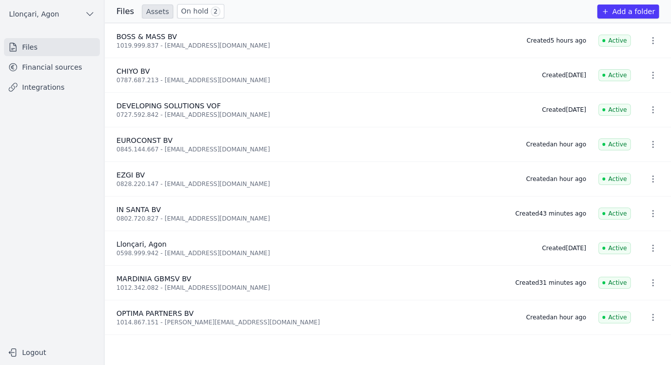
click at [28, 45] on font "Files" at bounding box center [30, 47] width 16 height 8
click at [25, 46] on font "Files" at bounding box center [30, 47] width 16 height 8
